Goal: Information Seeking & Learning: Check status

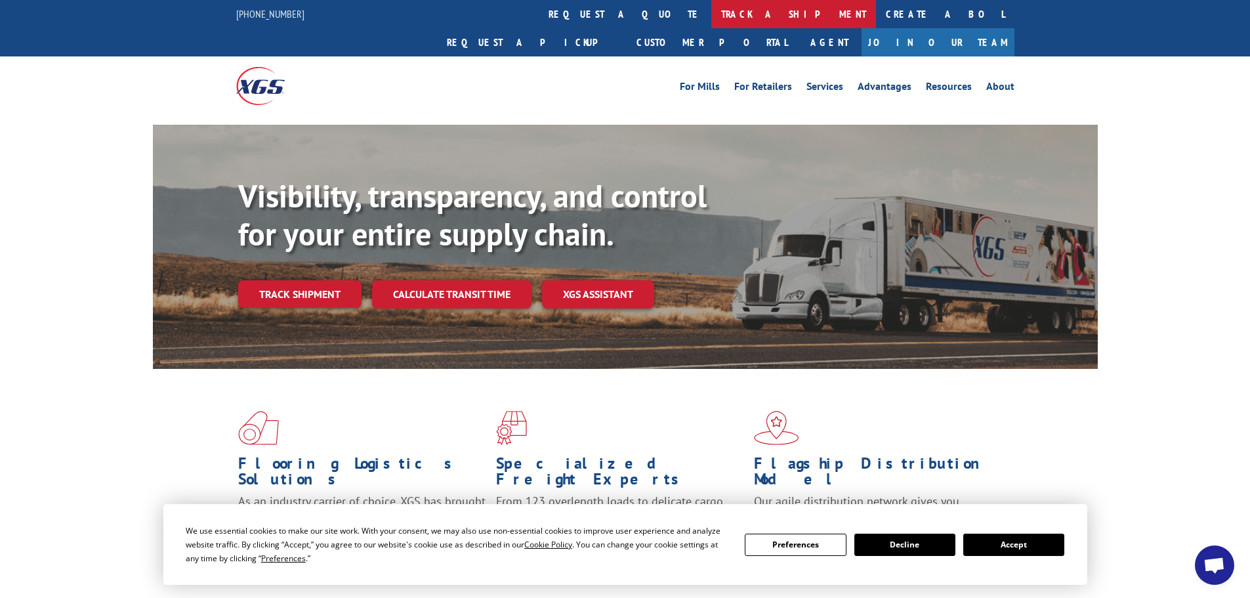
click at [711, 14] on link "track a shipment" at bounding box center [793, 14] width 165 height 28
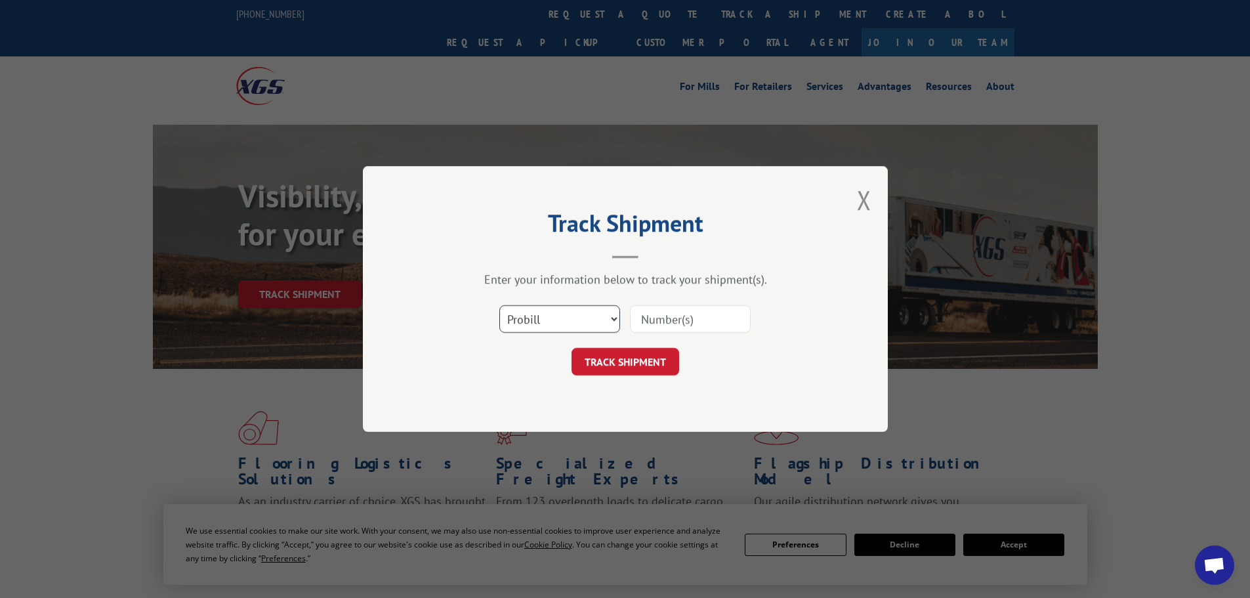
click at [540, 313] on select "Select category... Probill BOL PO" at bounding box center [559, 319] width 121 height 28
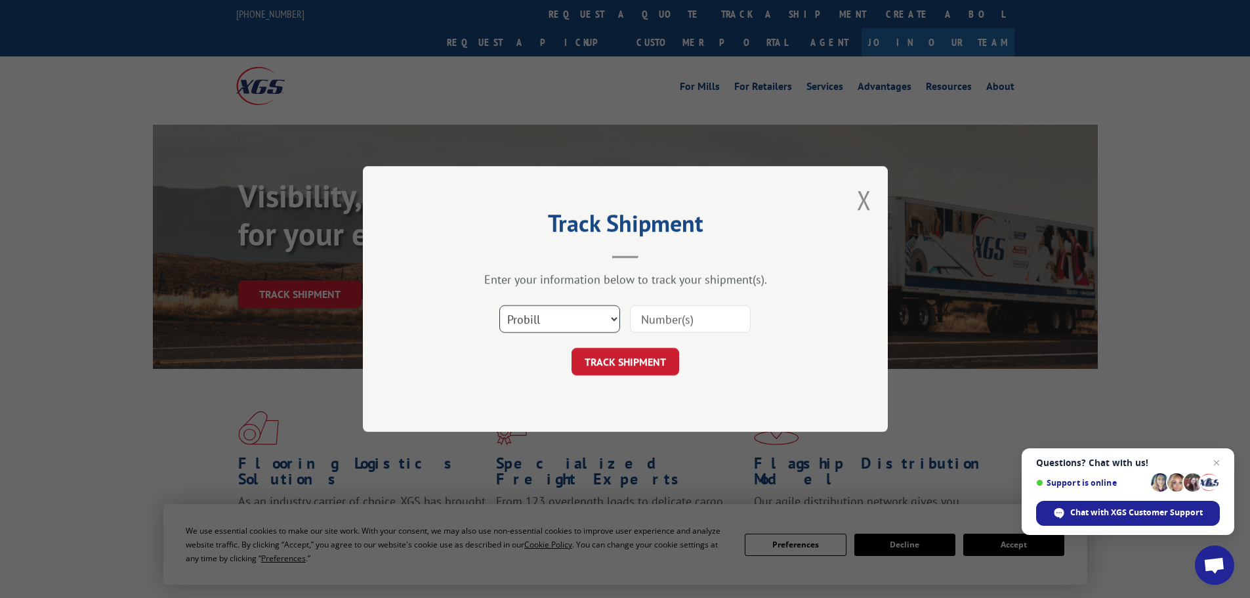
select select "po"
click at [499, 305] on select "Select category... Probill BOL PO" at bounding box center [559, 319] width 121 height 28
click at [657, 321] on input at bounding box center [690, 319] width 121 height 28
paste input "21520383"
type input "21520383"
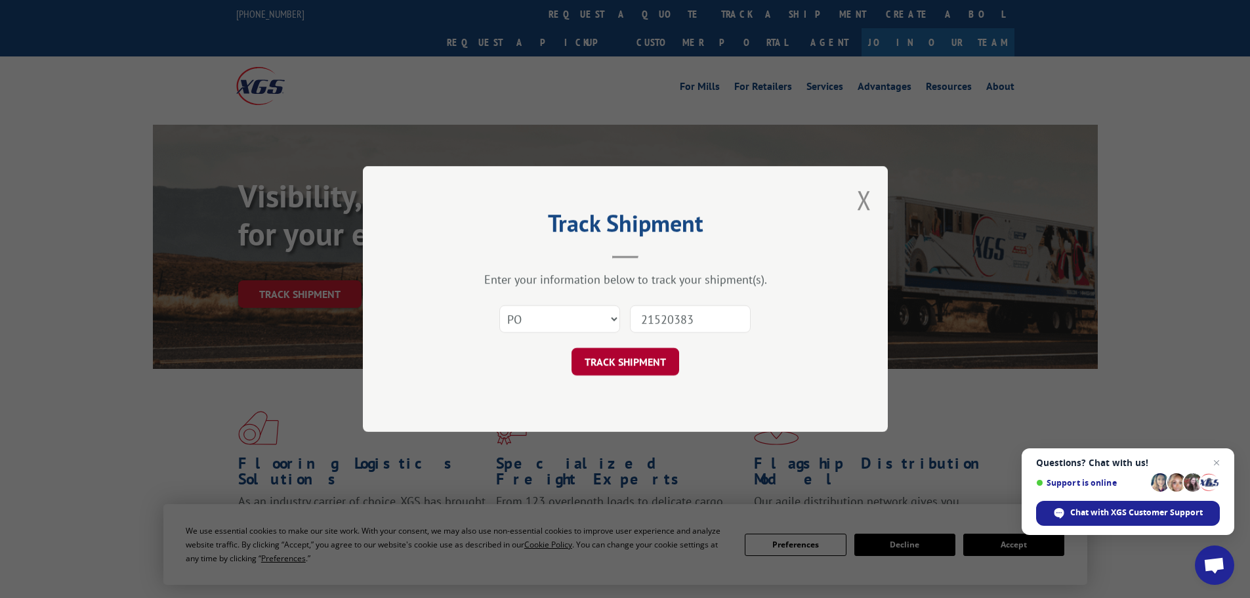
click at [635, 359] on button "TRACK SHIPMENT" at bounding box center [625, 362] width 108 height 28
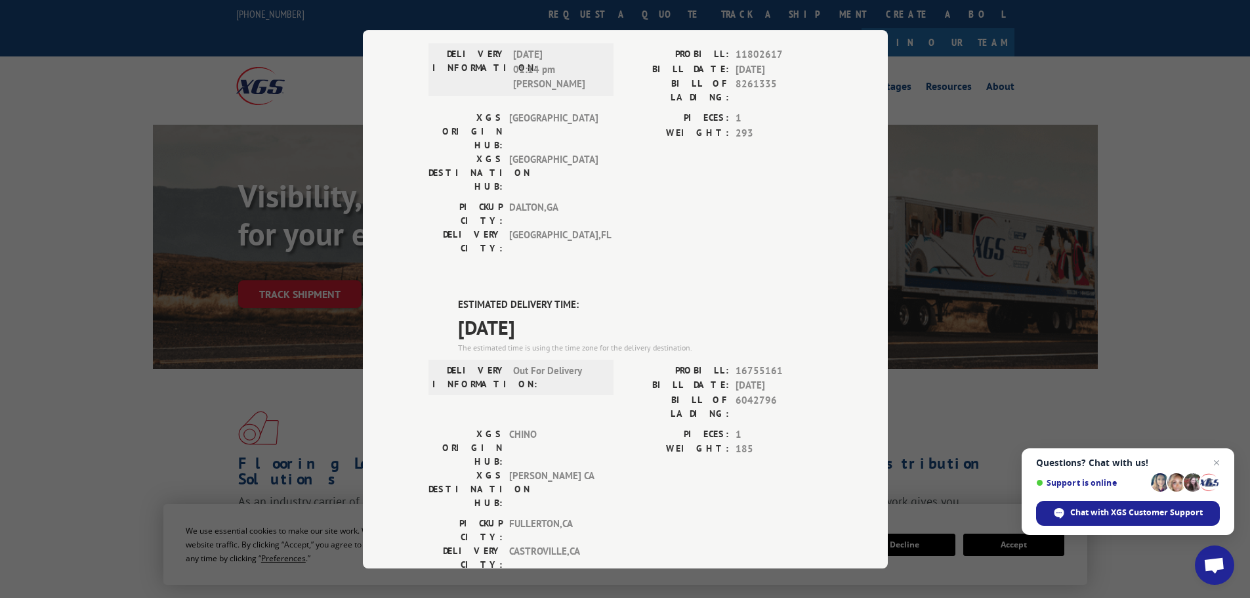
scroll to position [394, 0]
